Goal: Task Accomplishment & Management: Complete application form

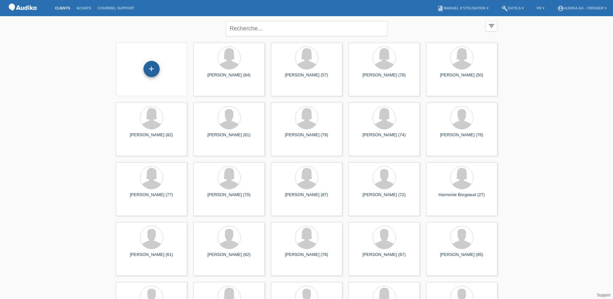
click at [153, 73] on div "+" at bounding box center [152, 69] width 16 height 16
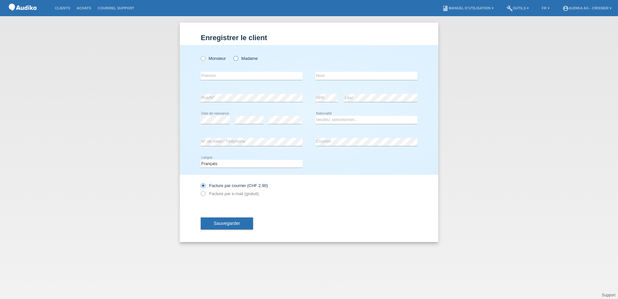
click at [232, 55] on icon at bounding box center [232, 55] width 0 height 0
click at [235, 59] on input "Madame" at bounding box center [235, 58] width 4 height 4
radio input "true"
click at [229, 77] on input "text" at bounding box center [252, 76] width 102 height 8
type input "Caterina"
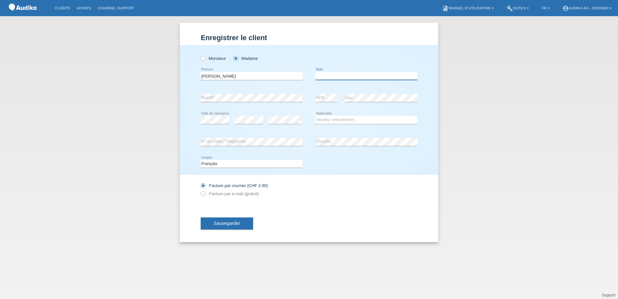
click at [342, 77] on input "text" at bounding box center [366, 76] width 102 height 8
click at [316, 77] on input "Corbo" at bounding box center [366, 76] width 102 height 8
click at [328, 79] on input "Corbo" at bounding box center [366, 76] width 102 height 8
paste input "Miniscalchi"
type input "[PERSON_NAME] Miniscalchi"
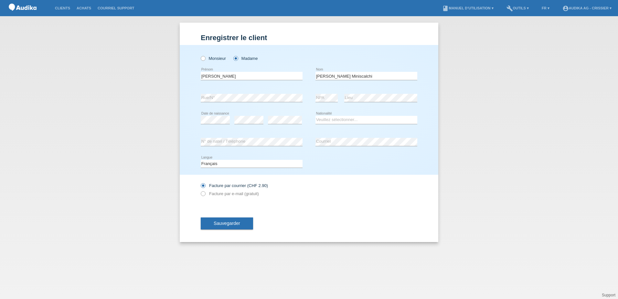
click at [330, 162] on div "Deutsch Français Italiano English error Langue" at bounding box center [309, 164] width 217 height 22
click at [345, 121] on select "Veuillez sélectionner... Suisse Allemagne Autriche Liechtenstein ------------ A…" at bounding box center [366, 120] width 102 height 8
click at [328, 119] on select "Veuillez sélectionner... Suisse Allemagne Autriche Liechtenstein ------------ A…" at bounding box center [366, 120] width 102 height 8
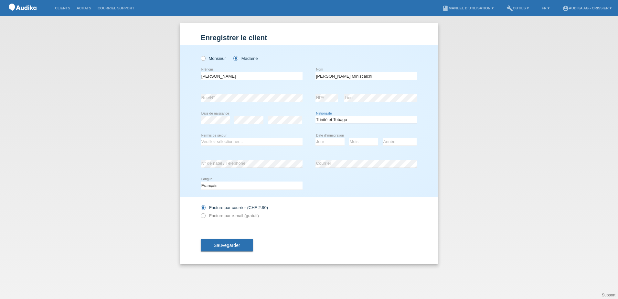
drag, startPoint x: 350, startPoint y: 119, endPoint x: 312, endPoint y: 121, distance: 38.2
click at [312, 121] on div "error Date de naissance error error Suisse Åland" at bounding box center [309, 120] width 217 height 22
click at [359, 118] on select "Veuillez sélectionner... Suisse Allemagne Autriche Liechtenstein ------------ A…" at bounding box center [366, 120] width 102 height 8
select select "IT"
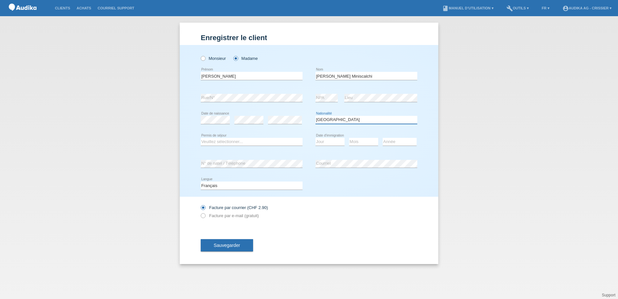
click at [315, 116] on select "Veuillez sélectionner... Suisse Allemagne Autriche Liechtenstein ------------ A…" at bounding box center [366, 120] width 102 height 8
click at [227, 143] on select "Veuillez sélectionner... C B B - Statut de réfugié Autre" at bounding box center [252, 142] width 102 height 8
select select "C"
click at [201, 138] on select "Veuillez sélectionner... C B B - Statut de réfugié Autre" at bounding box center [252, 142] width 102 height 8
click at [320, 141] on select "Jour 01 02 03 04 05 06 07 08 09 10 11" at bounding box center [329, 142] width 29 height 8
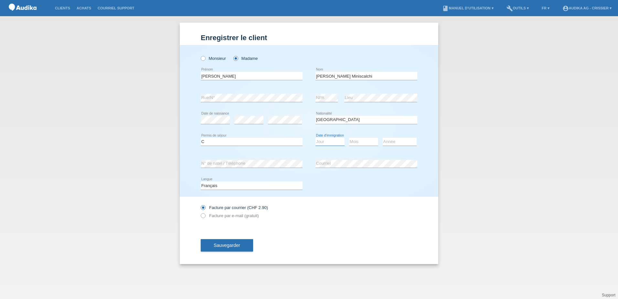
select select "10"
click at [315, 138] on select "Jour 01 02 03 04 05 06 07 08 09 10 11" at bounding box center [329, 142] width 29 height 8
click at [356, 142] on select "Mois 01 02 03 04 05 06 07 08 09 10 11" at bounding box center [363, 142] width 29 height 8
select select "01"
click at [349, 138] on select "Mois 01 02 03 04 05 06 07 08 09 10 11" at bounding box center [363, 142] width 29 height 8
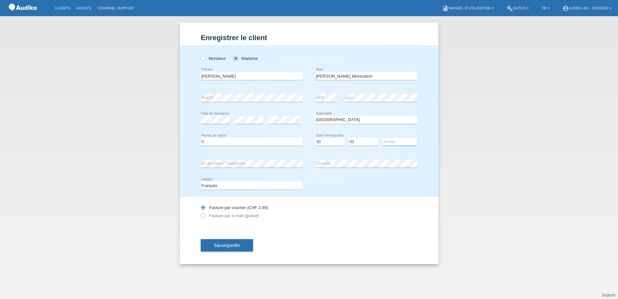
drag, startPoint x: 396, startPoint y: 142, endPoint x: 405, endPoint y: 140, distance: 8.6
click at [396, 142] on select "Année 2025 2024 2023 2022 2021 2020 2019 2018 2017 2016 2015 2014 2013 2012 201…" at bounding box center [400, 142] width 34 height 8
select select "1984"
click at [383, 138] on select "Année 2025 2024 2023 2022 2021 2020 2019 2018 2017 2016 2015 2014 2013 2012 201…" at bounding box center [400, 142] width 34 height 8
click at [231, 243] on span "Sauvegarder" at bounding box center [227, 244] width 27 height 5
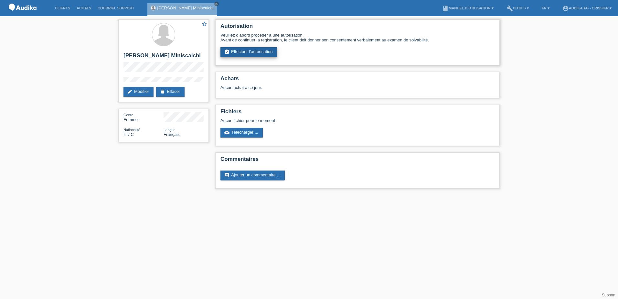
click at [259, 51] on link "assignment_turned_in Effectuer l’autorisation" at bounding box center [248, 52] width 57 height 10
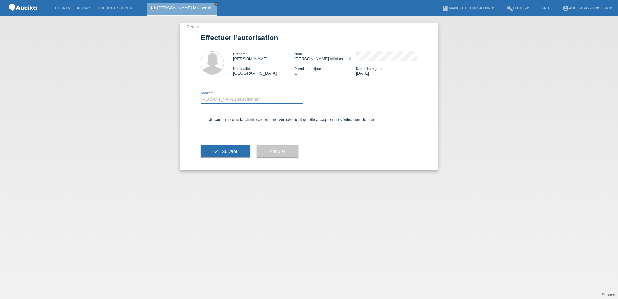
click at [209, 97] on select "Veuillez sélectionner CHF 1.00 - CHF 499.00 CHF 500.00 - CHF 1'999.00 CHF 2'000…" at bounding box center [252, 99] width 102 height 8
select select "3"
click at [201, 95] on select "Veuillez sélectionner CHF 1.00 - CHF 499.00 CHF 500.00 - CHF 1'999.00 CHF 2'000…" at bounding box center [252, 99] width 102 height 8
click at [203, 119] on icon at bounding box center [203, 119] width 4 height 4
click at [203, 119] on input "Je confirme que la cliente a confirmé verbalement qu'elle accepte une vérificat…" at bounding box center [203, 119] width 4 height 4
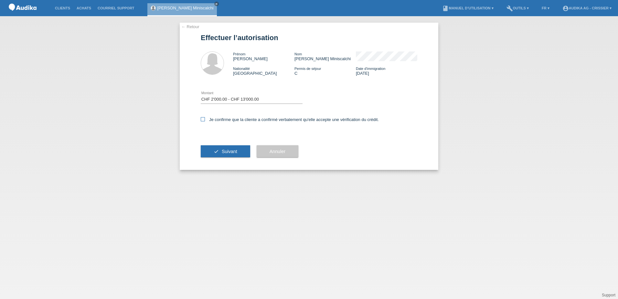
checkbox input "true"
click at [388, 118] on div "Je confirme que la cliente a confirmé verbalement qu'elle accepte une vérificat…" at bounding box center [309, 119] width 217 height 5
click at [230, 150] on span "Suivant" at bounding box center [230, 151] width 16 height 5
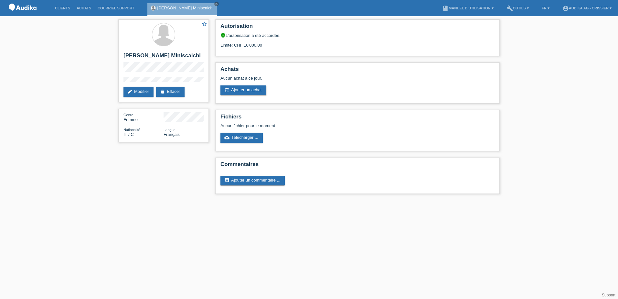
click at [530, 88] on div "star_border Caterina Corbo Miniscalchi edit Modifier delete Effacer Genre Femme…" at bounding box center [309, 108] width 618 height 184
click at [237, 46] on div "Limite: CHF 10'000.00" at bounding box center [357, 43] width 274 height 10
click at [253, 91] on link "add_shopping_cart Ajouter un achat" at bounding box center [243, 90] width 46 height 10
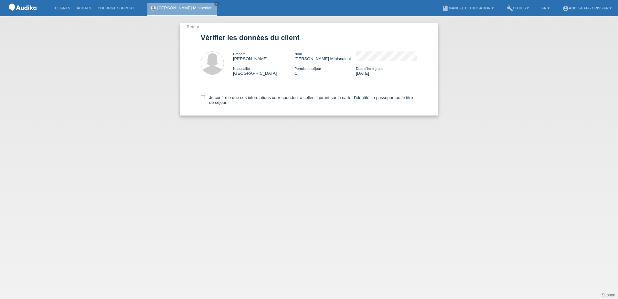
click at [204, 97] on icon at bounding box center [203, 97] width 4 height 4
click at [204, 97] on input "Je confirme que ces informations correspondent à celles figurant sur la carte d…" at bounding box center [203, 97] width 4 height 4
checkbox input "true"
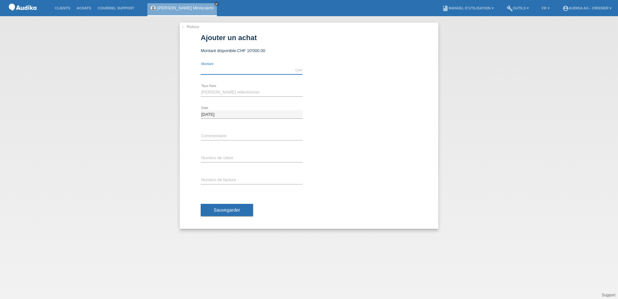
click at [239, 69] on input "text" at bounding box center [252, 70] width 102 height 8
type input "2987.50"
click at [236, 90] on select "[PERSON_NAME] sélectionner 12 versements 24 versements" at bounding box center [252, 92] width 102 height 8
select select "177"
click at [201, 88] on select "[PERSON_NAME] sélectionner 12 versements 24 versements" at bounding box center [252, 92] width 102 height 8
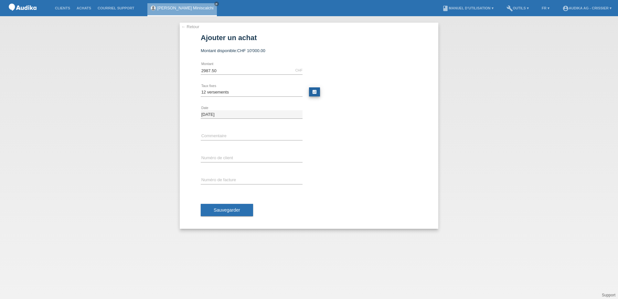
click at [315, 92] on link "calculate" at bounding box center [314, 91] width 11 height 9
type input "2987.50"
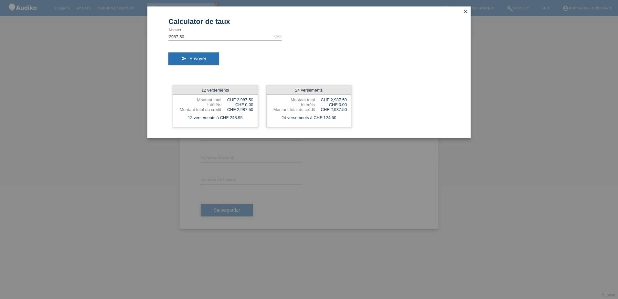
click at [466, 12] on icon "close" at bounding box center [465, 11] width 5 height 5
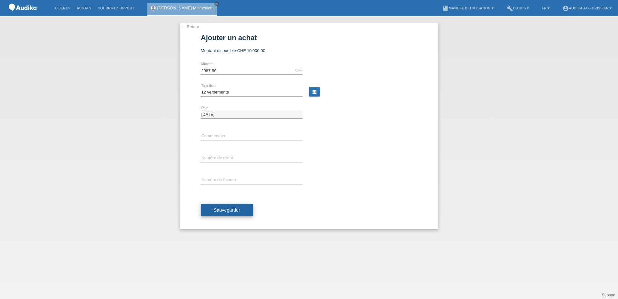
click at [229, 209] on span "Sauvegarder" at bounding box center [227, 209] width 27 height 5
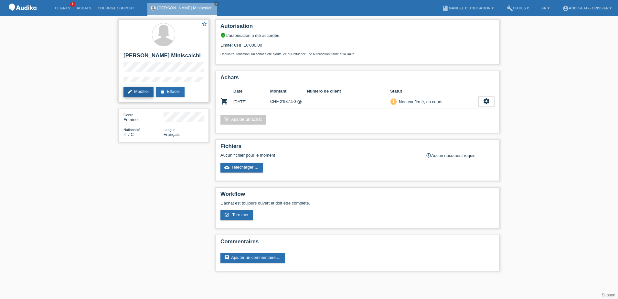
click at [141, 90] on link "edit Modifier" at bounding box center [138, 92] width 30 height 10
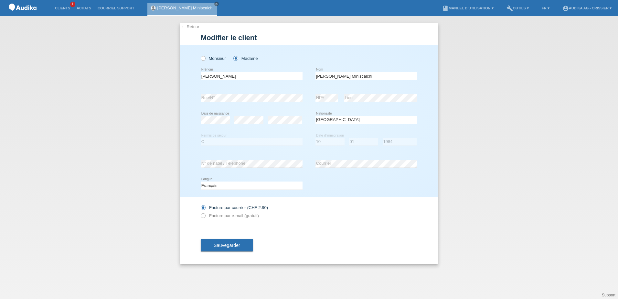
select select "IT"
select select "C"
select select "10"
select select "01"
select select "1984"
